Goal: Transaction & Acquisition: Purchase product/service

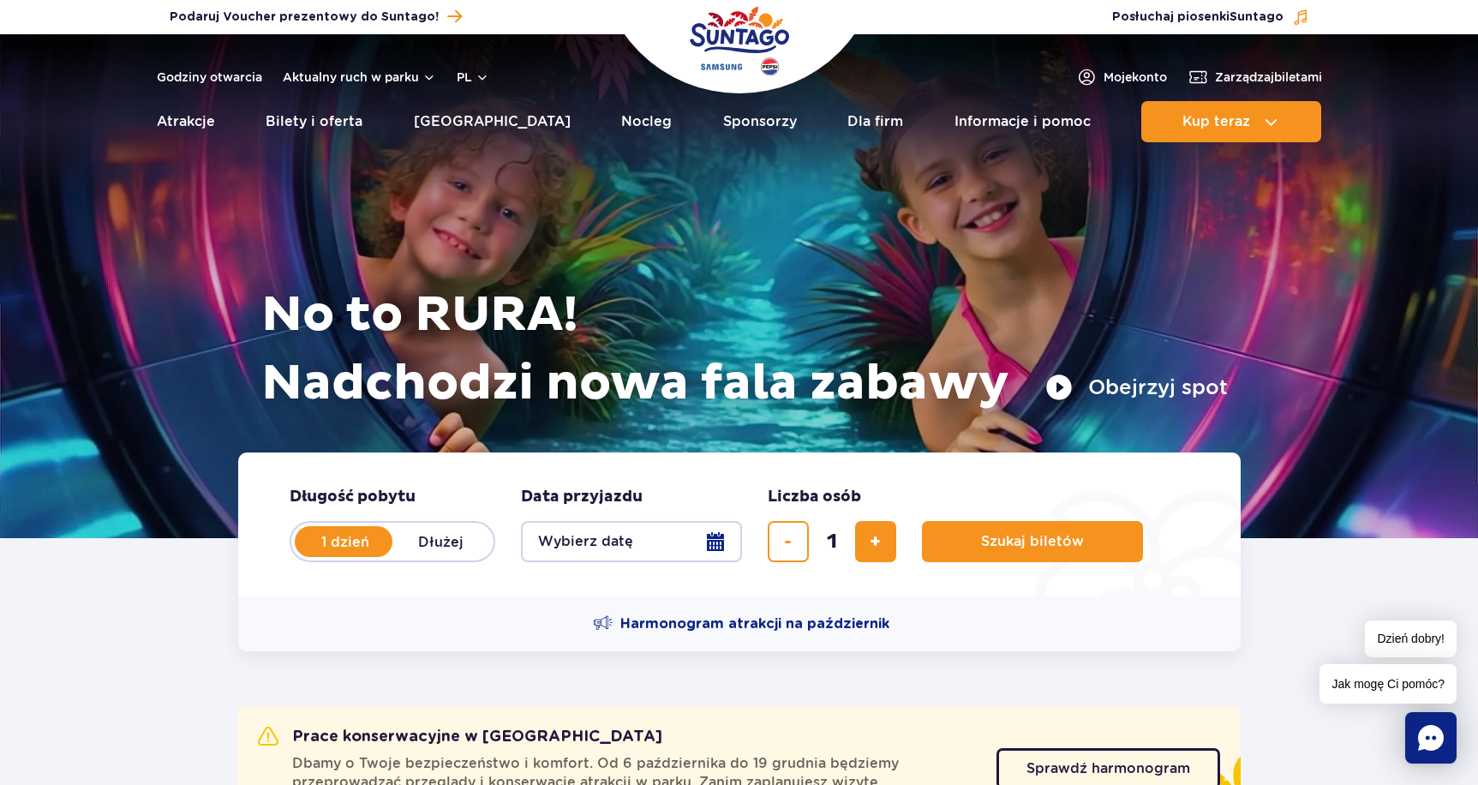
click at [334, 544] on label "1 dzień" at bounding box center [345, 541] width 98 height 36
click at [315, 556] on input "1 dzień" at bounding box center [305, 557] width 19 height 3
click at [730, 538] on button "Wybierz datę" at bounding box center [631, 541] width 221 height 41
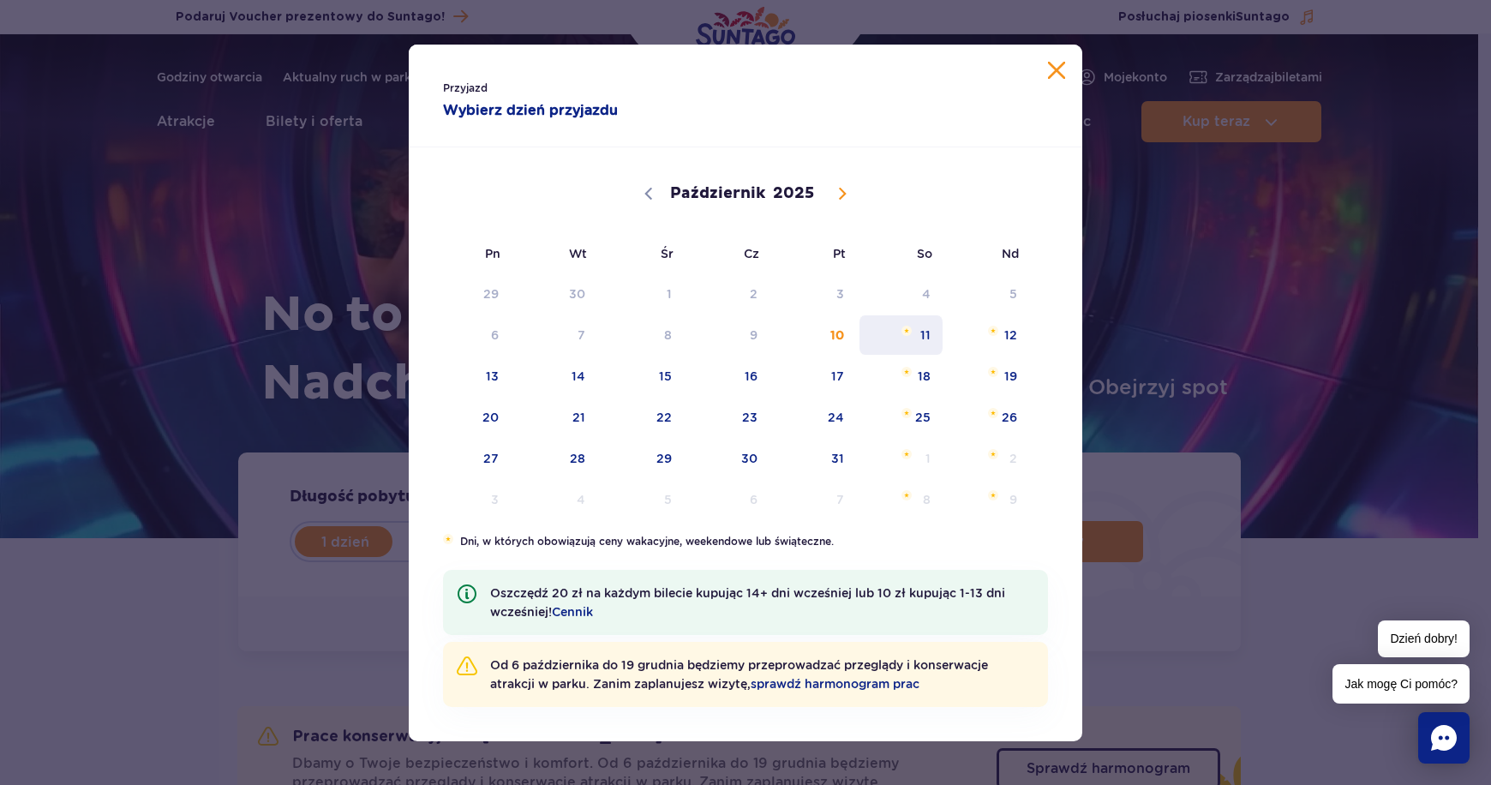
click at [932, 345] on span "11" at bounding box center [900, 334] width 87 height 39
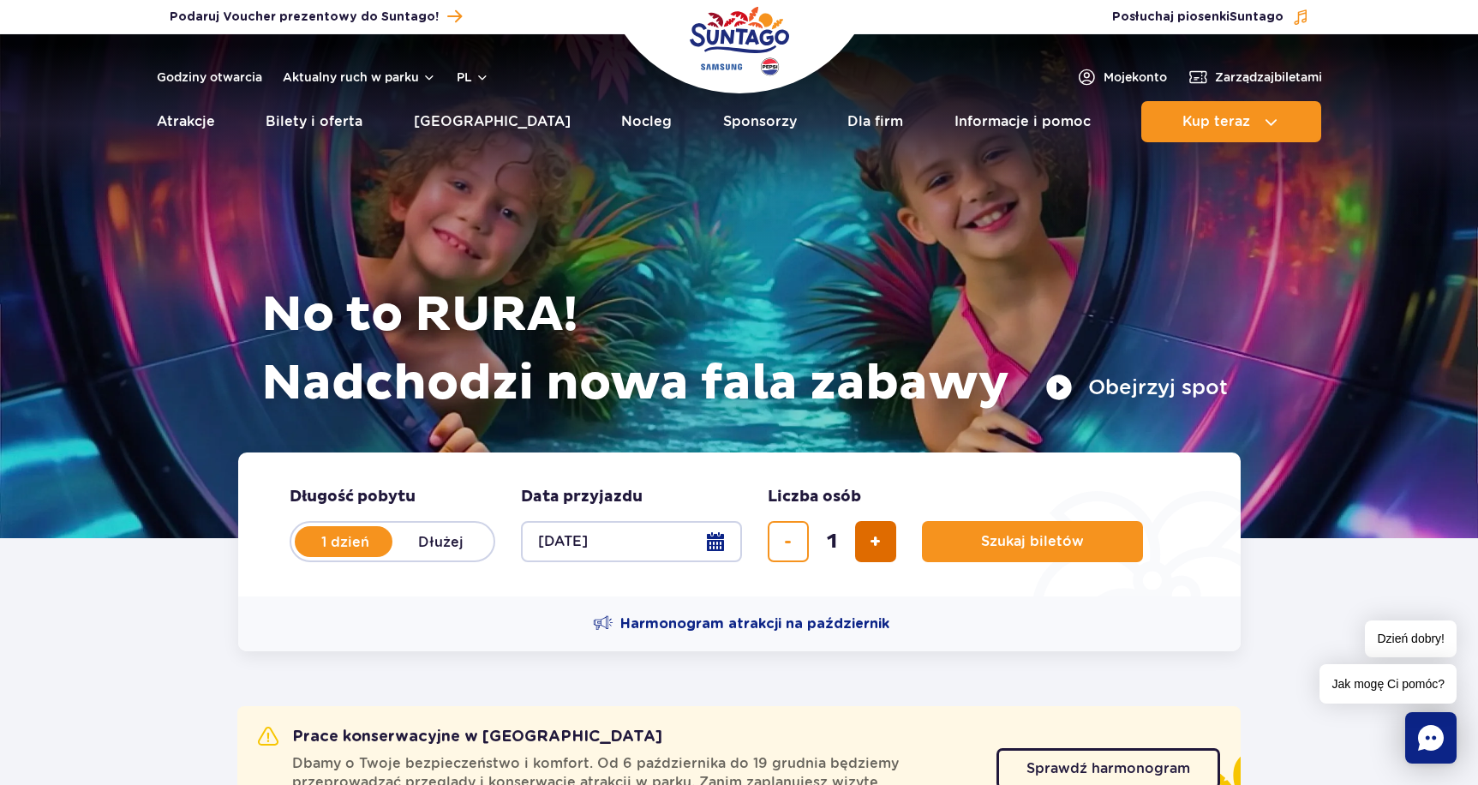
click at [863, 553] on button "dodaj bilet" at bounding box center [875, 541] width 41 height 41
type input "3"
click at [1027, 534] on span "Szukaj biletów" at bounding box center [1025, 541] width 103 height 15
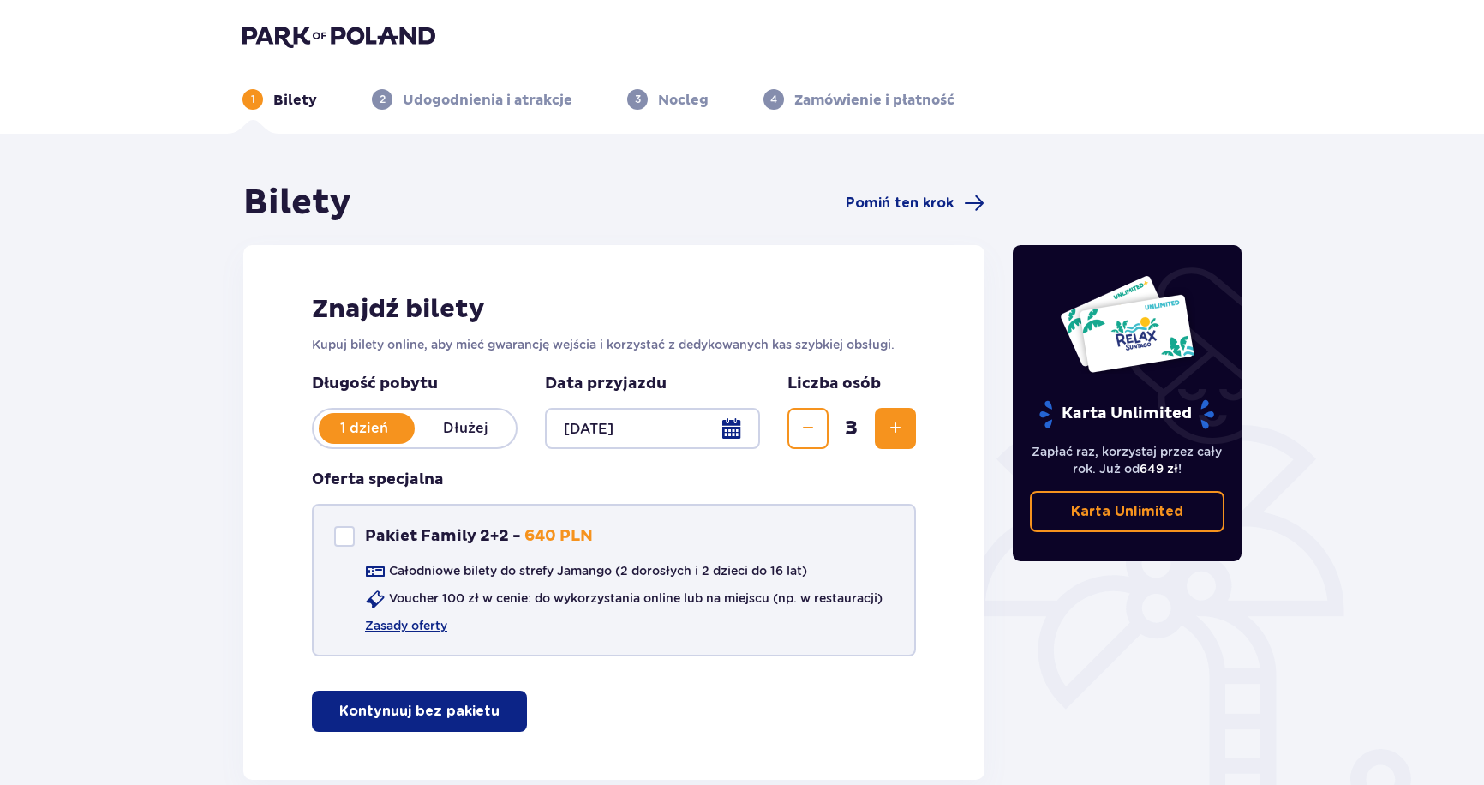
click at [342, 534] on div "Pakiet Family 2+2" at bounding box center [344, 536] width 21 height 21
checkbox input "true"
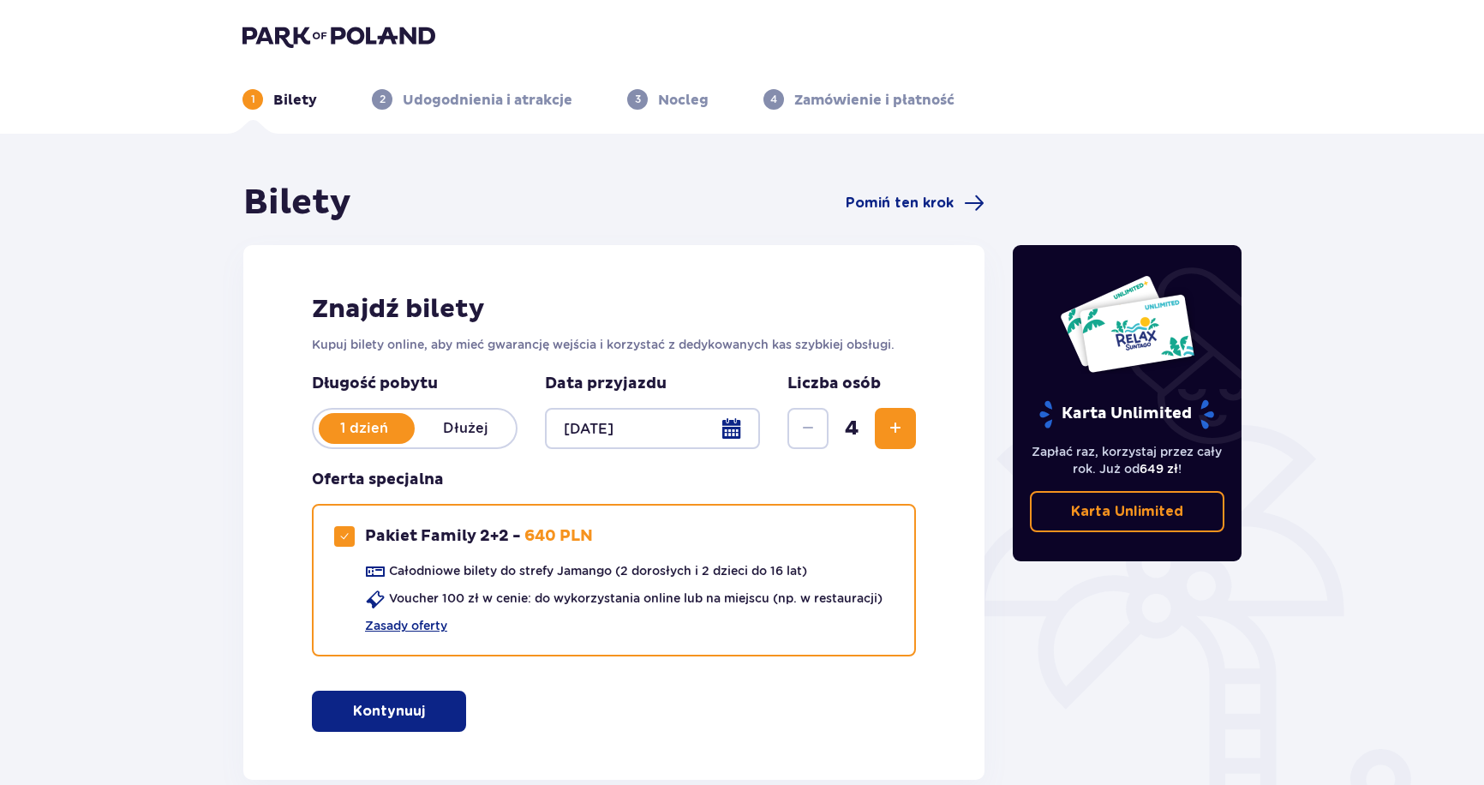
click at [409, 708] on p "Kontynuuj" at bounding box center [389, 711] width 72 height 19
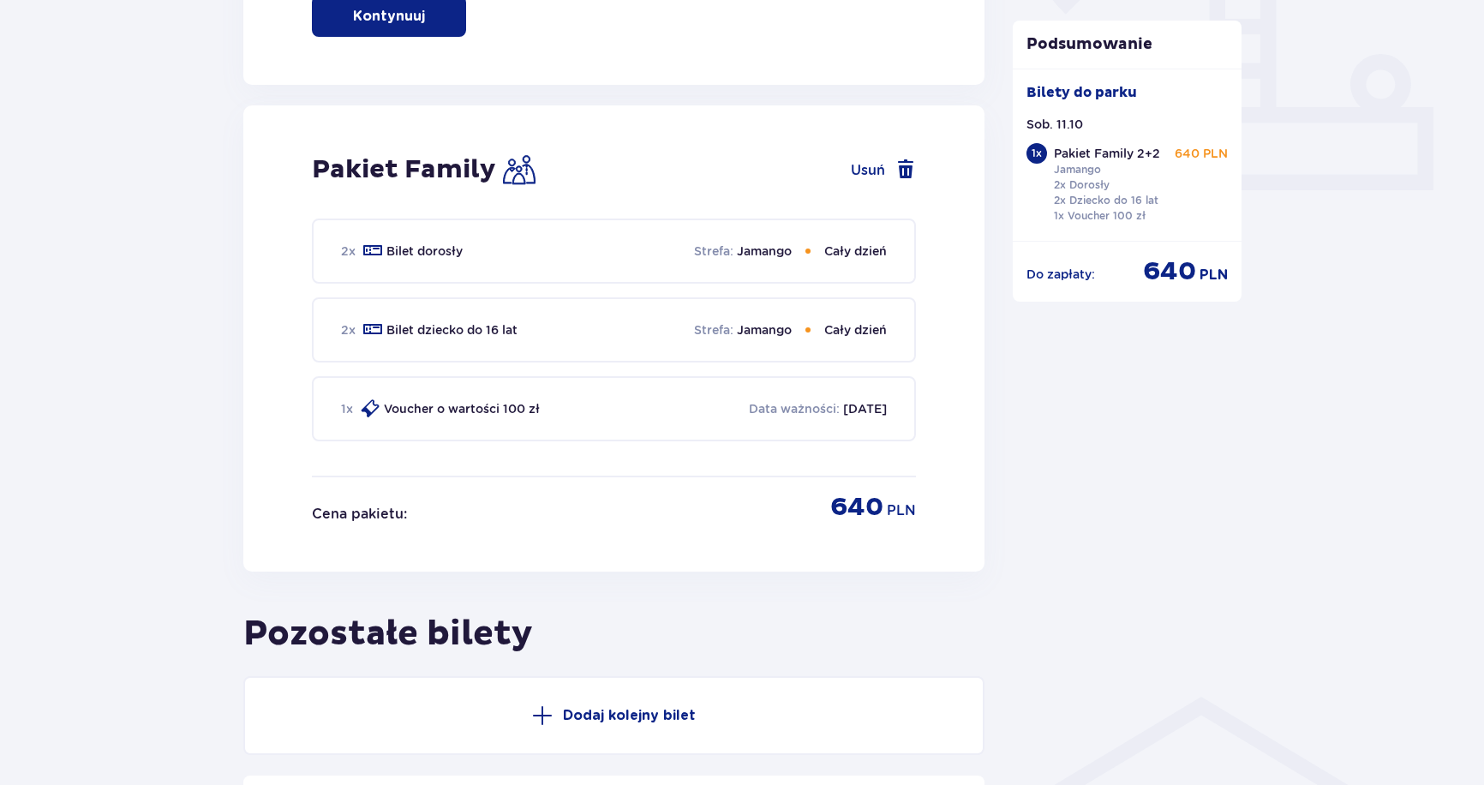
scroll to position [694, 0]
click at [832, 392] on div "1 x Voucher o wartości 100 zł Data ważności : 10.10.2026" at bounding box center [614, 409] width 604 height 65
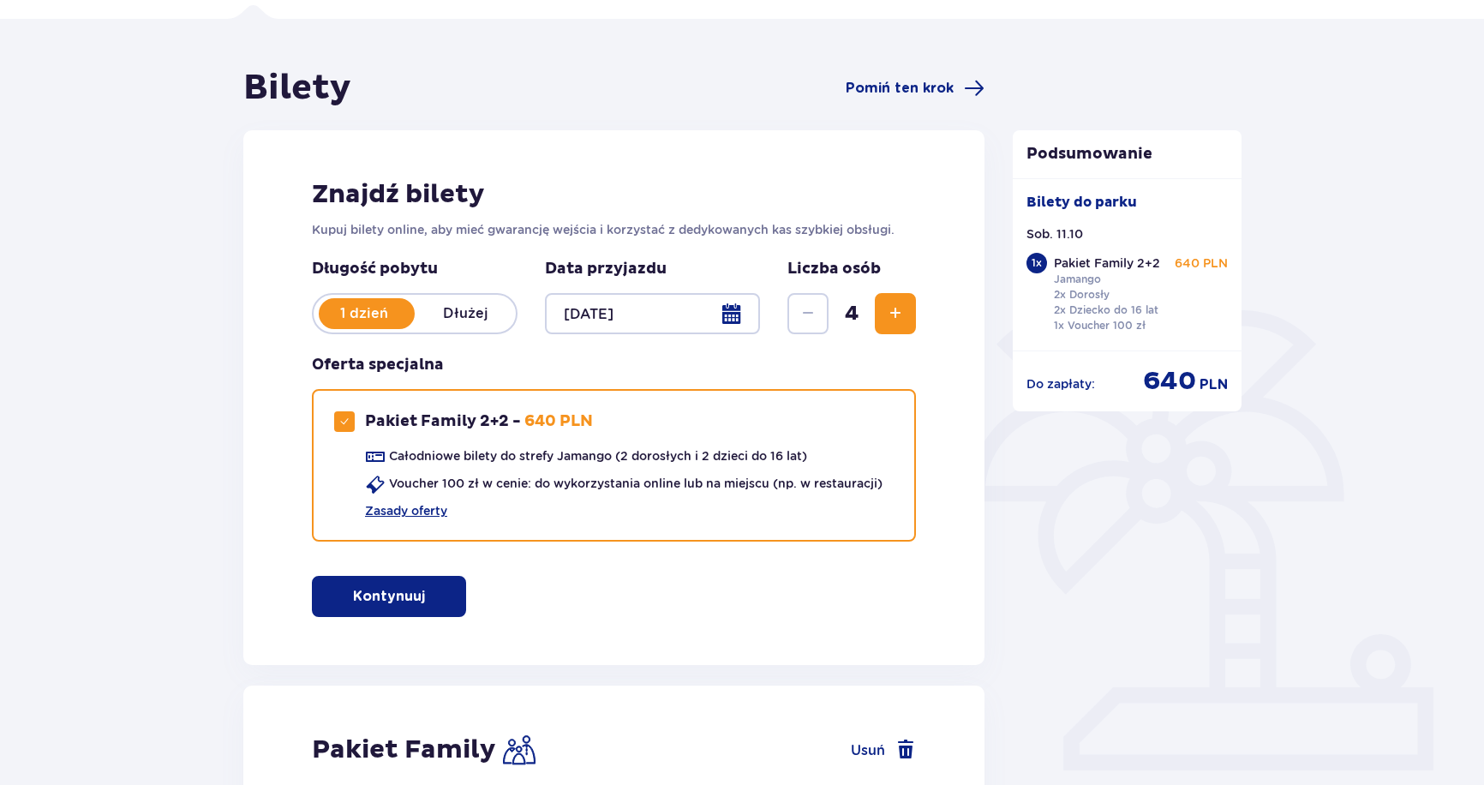
scroll to position [94, 0]
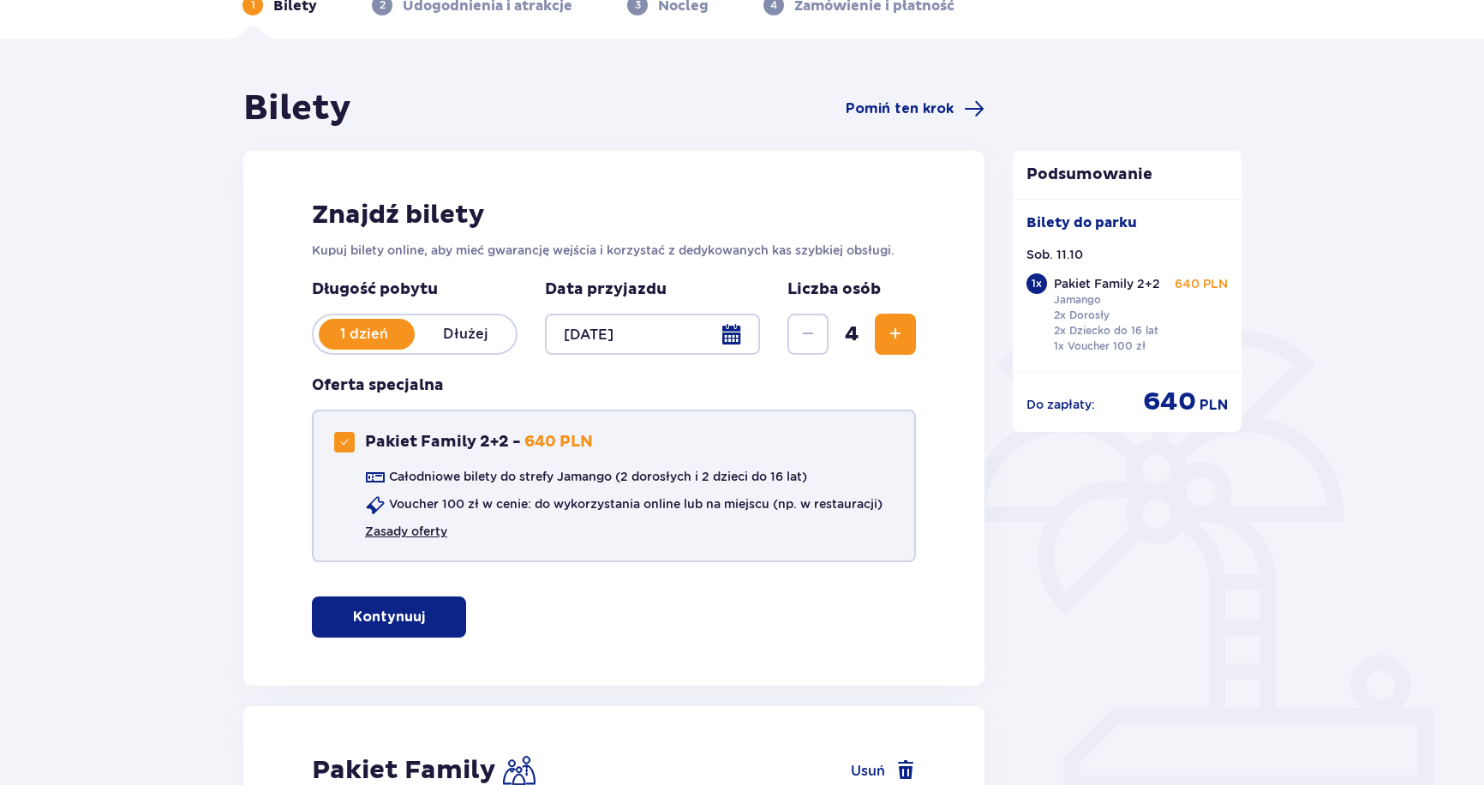
click at [418, 531] on link "Zasady oferty" at bounding box center [406, 531] width 82 height 17
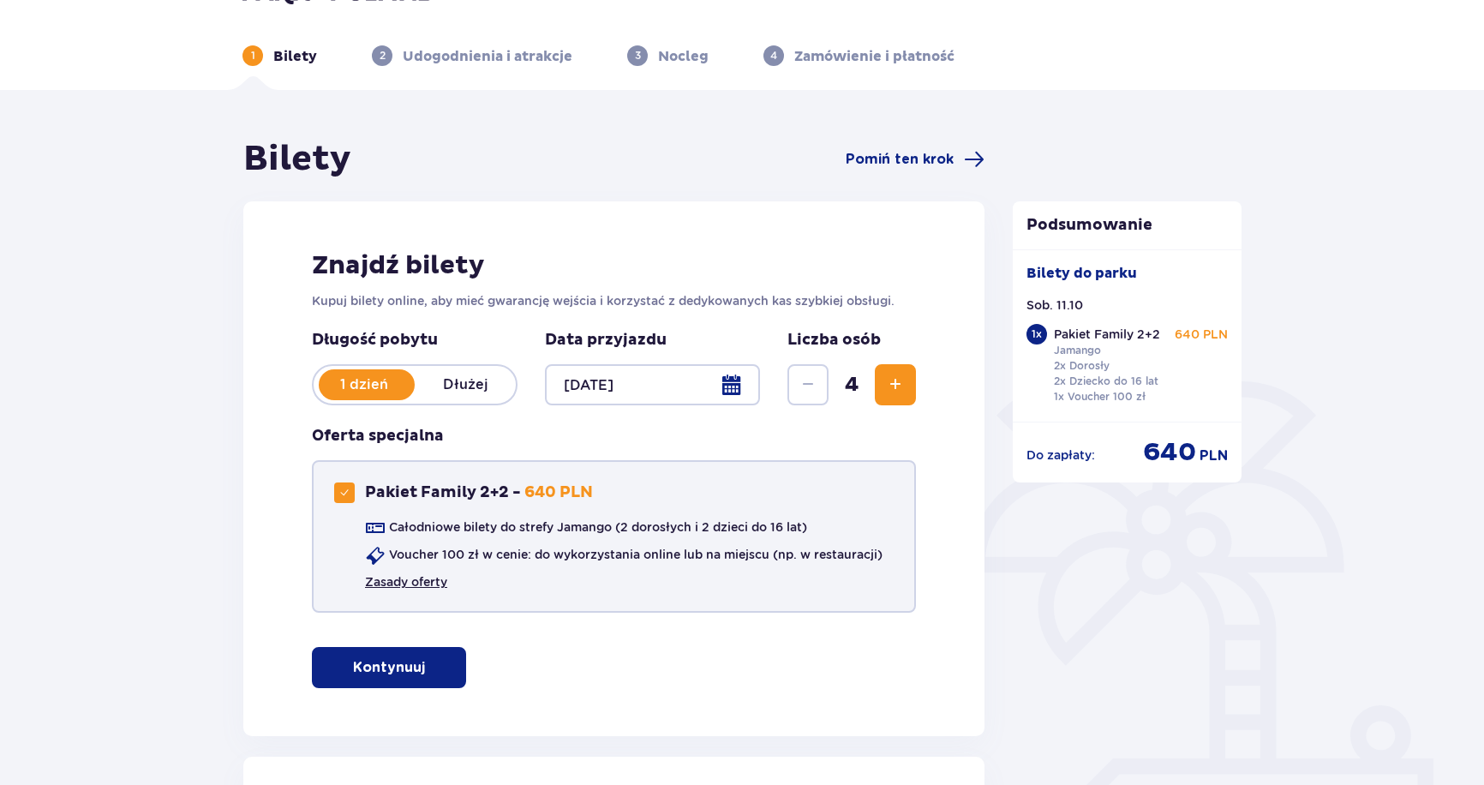
scroll to position [0, 0]
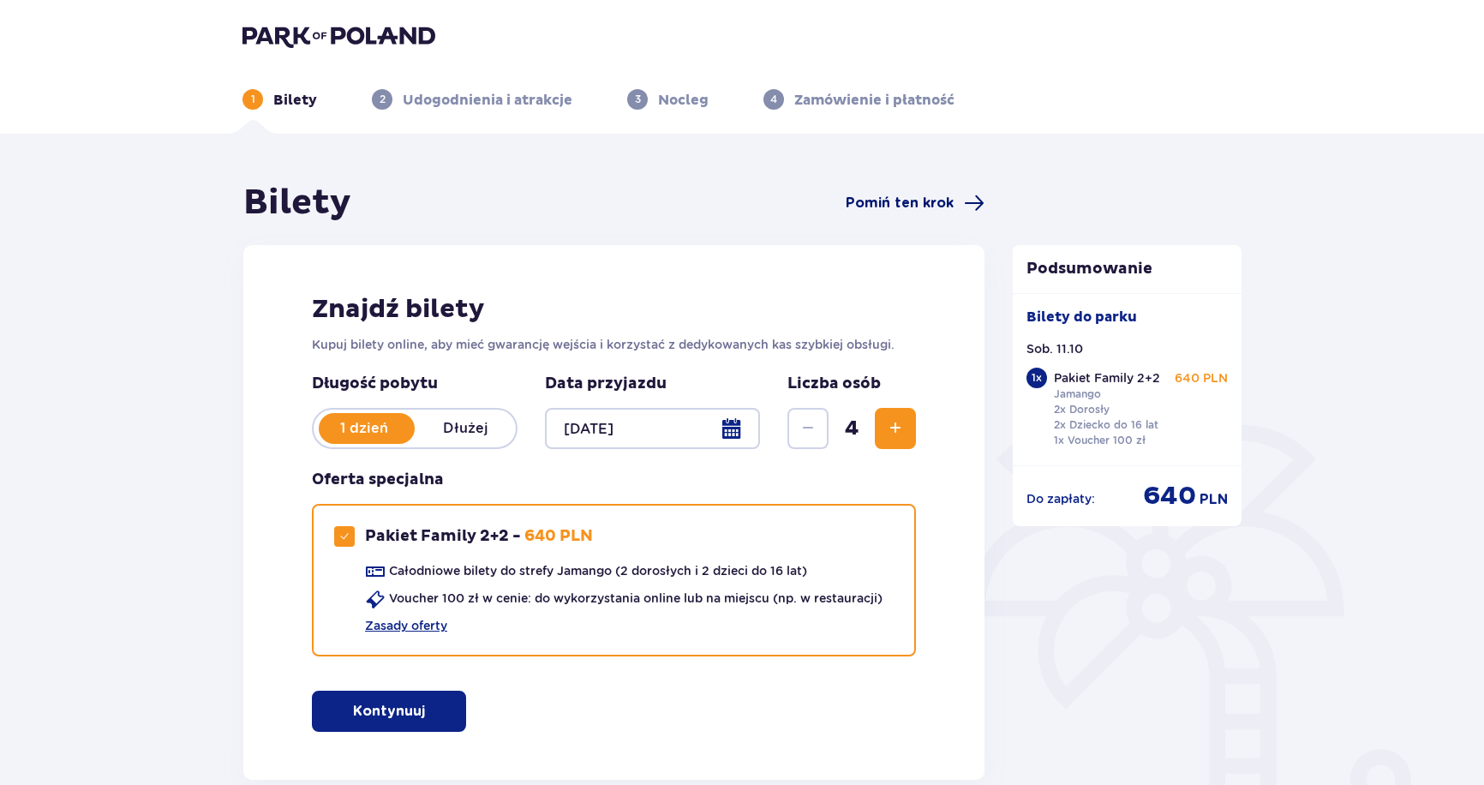
click at [925, 200] on span "Pomiń ten krok" at bounding box center [899, 203] width 108 height 19
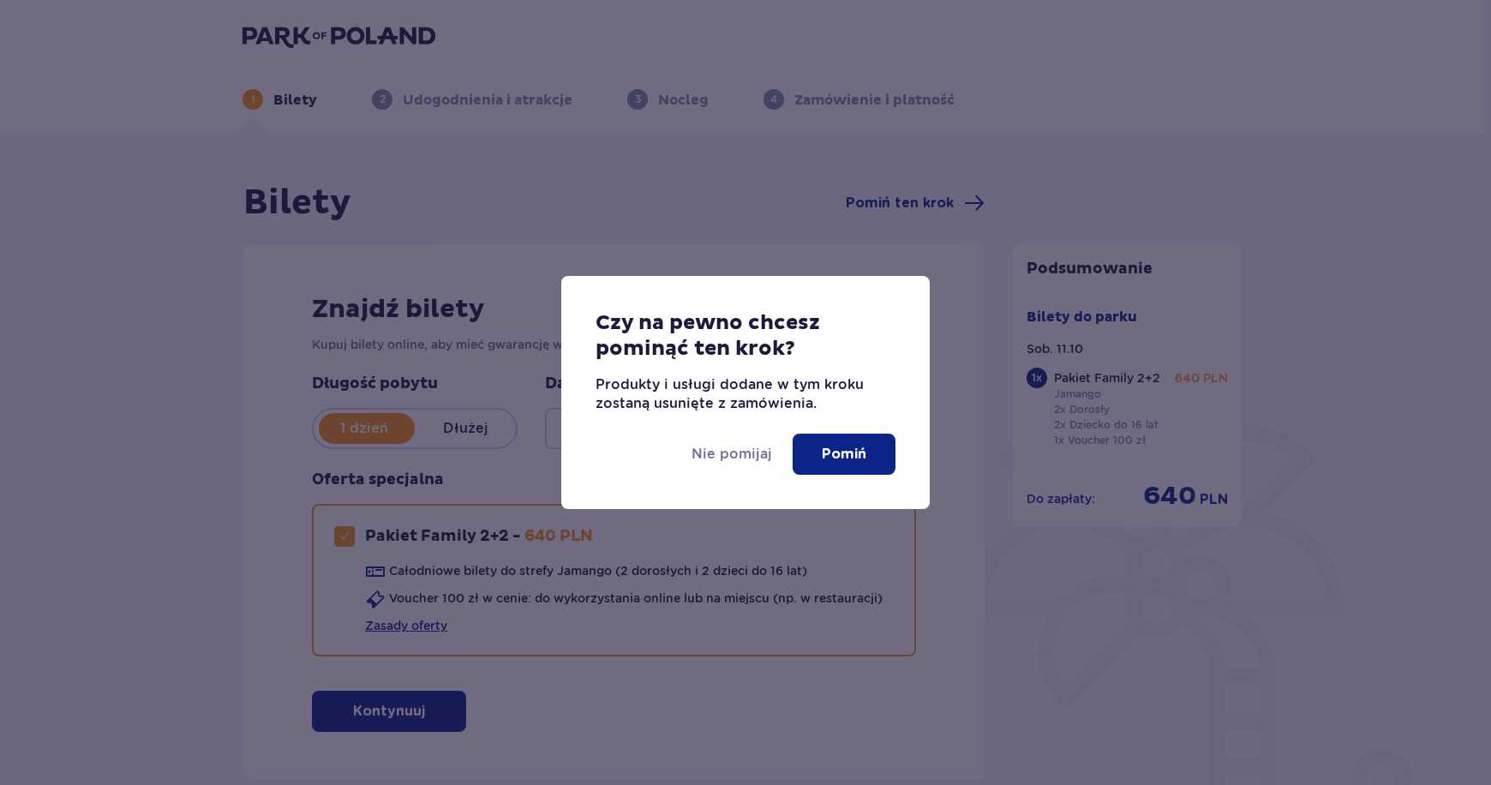
click at [859, 463] on p "Pomiń" at bounding box center [844, 454] width 45 height 19
